Goal: Find specific page/section: Find specific page/section

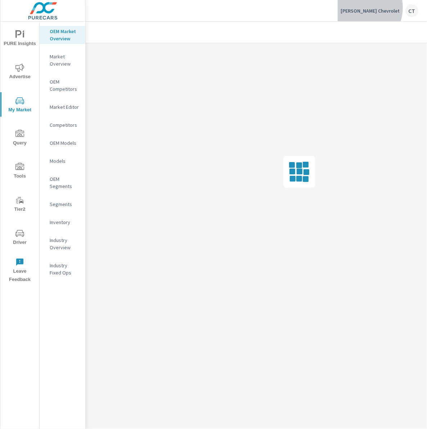
click at [380, 8] on p "[PERSON_NAME] Chevrolet" at bounding box center [370, 11] width 59 height 6
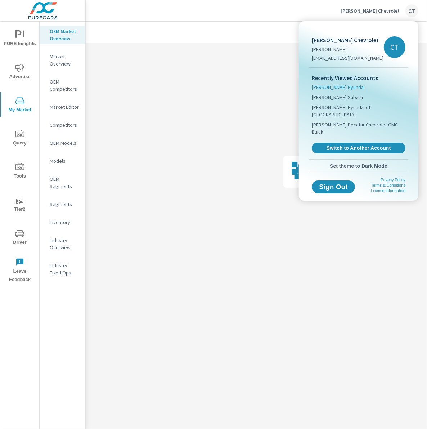
click at [348, 86] on li "[PERSON_NAME] Hyundai" at bounding box center [359, 87] width 94 height 10
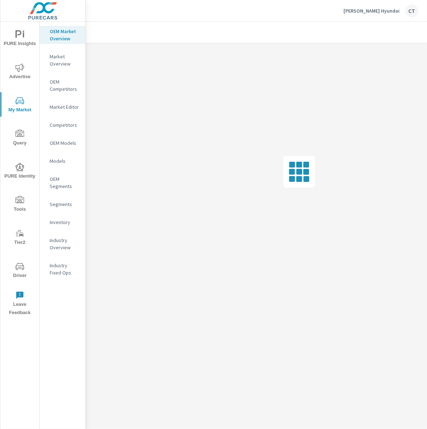
click at [65, 222] on p "Inventory" at bounding box center [65, 222] width 30 height 7
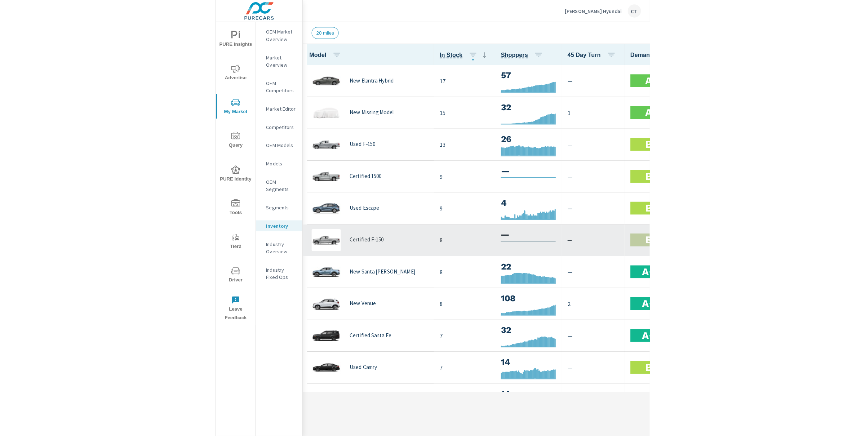
scroll to position [0, 0]
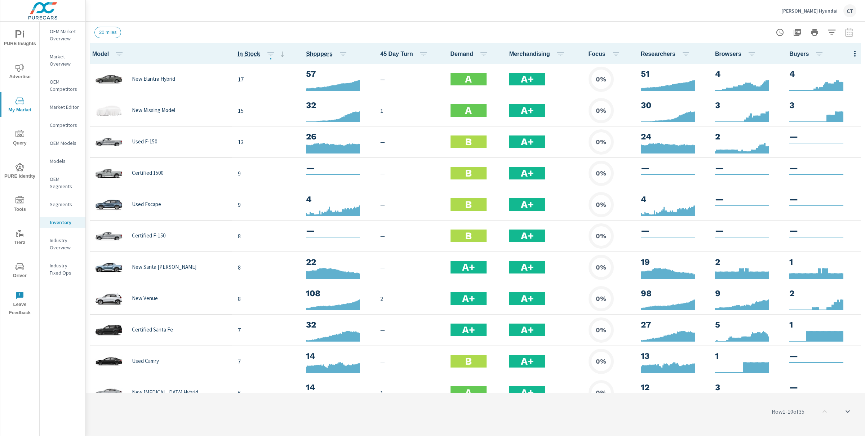
click at [427, 32] on div at bounding box center [814, 32] width 84 height 14
click at [427, 28] on icon "button" at bounding box center [831, 32] width 9 height 9
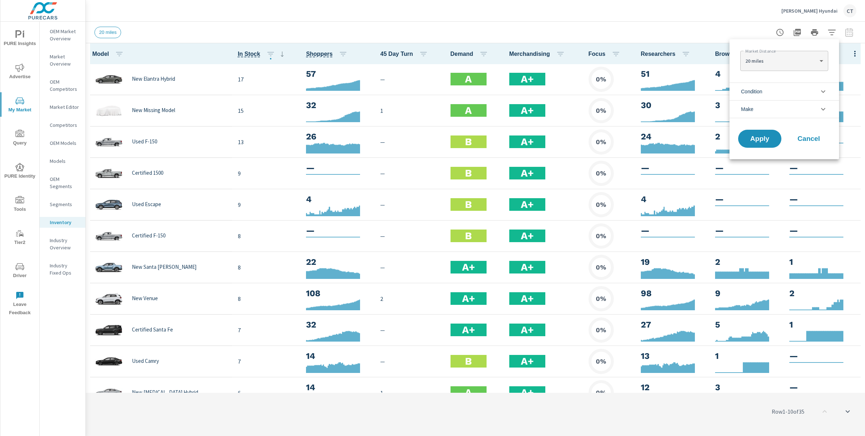
click at [427, 61] on body "PURE Insights Advertise My Market Query PURE Identity Tools Tier2 Driver Leave …" at bounding box center [432, 218] width 865 height 436
click at [427, 81] on li "40 miles" at bounding box center [784, 84] width 88 height 12
type Distance "40"
click at [427, 87] on li "Condition" at bounding box center [784, 91] width 110 height 18
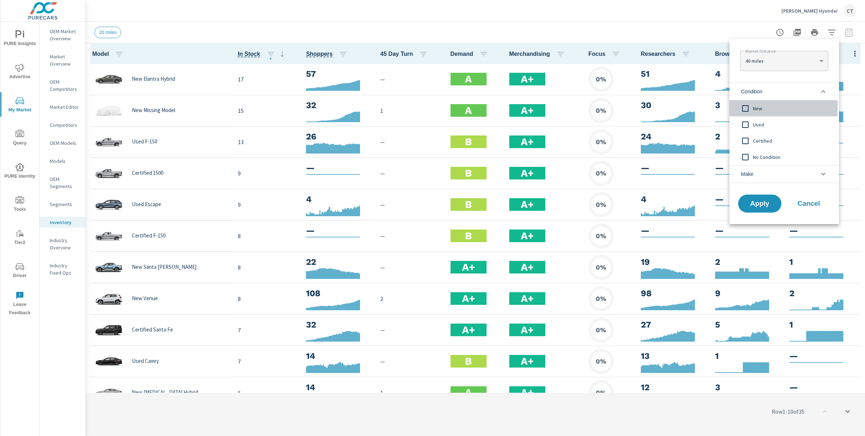
click at [427, 105] on span "New" at bounding box center [792, 108] width 79 height 9
click at [427, 205] on span "Apply" at bounding box center [760, 203] width 30 height 7
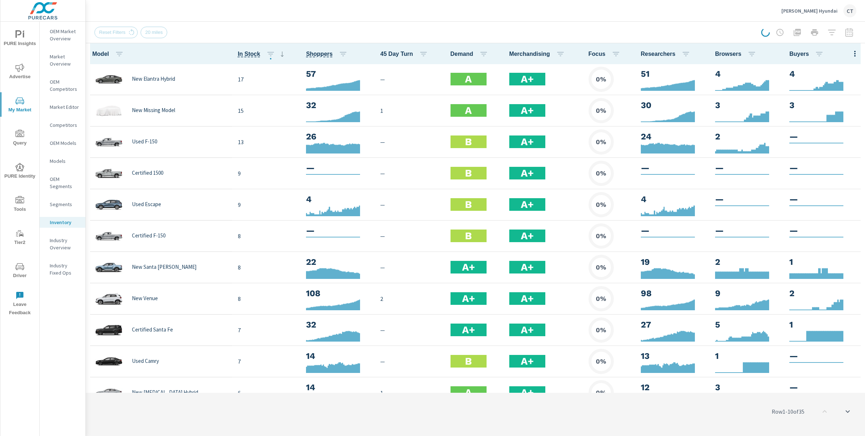
click at [427, 24] on div "Reset Filters 20 miles" at bounding box center [475, 32] width 762 height 21
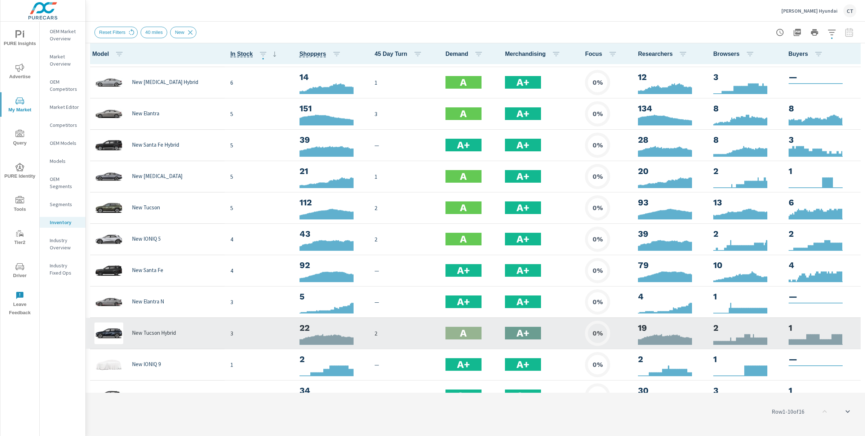
scroll to position [123, 0]
